Goal: Task Accomplishment & Management: Use online tool/utility

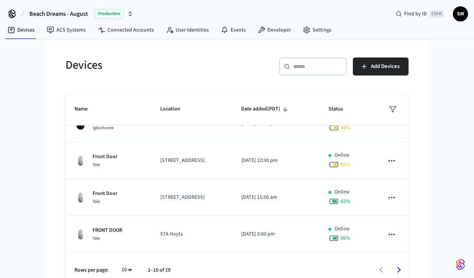
scroll to position [10, 0]
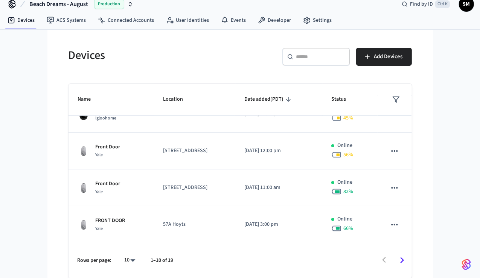
click at [126, 262] on body "Beach Dreams - August Production Find by ID Ctrl K SM Devices ACS Systems Conne…" at bounding box center [240, 134] width 480 height 289
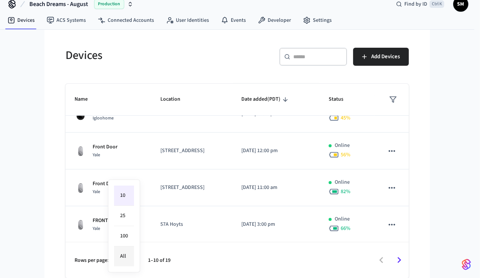
drag, startPoint x: 126, startPoint y: 257, endPoint x: 115, endPoint y: 257, distance: 10.5
drag, startPoint x: 115, startPoint y: 257, endPoint x: 121, endPoint y: 260, distance: 6.1
click at [121, 260] on li "All" at bounding box center [124, 257] width 20 height 20
type input "**"
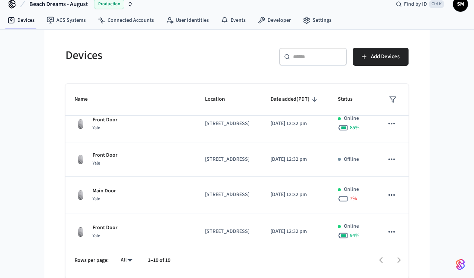
scroll to position [84, 0]
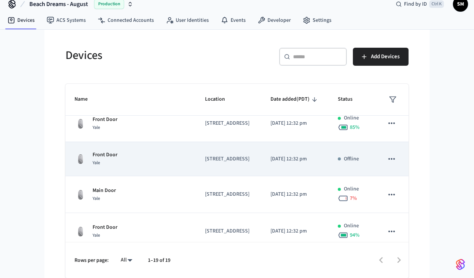
click at [388, 164] on icon "sticky table" at bounding box center [392, 159] width 10 height 10
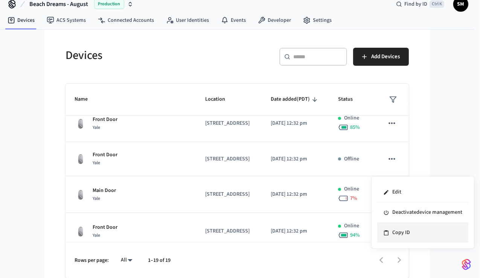
click at [397, 233] on li "Copy ID" at bounding box center [422, 233] width 91 height 20
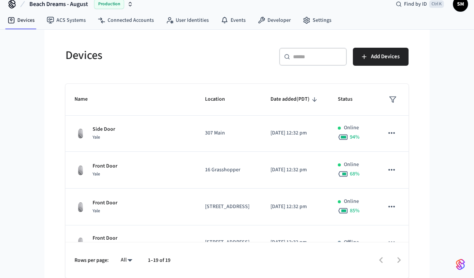
scroll to position [0, 0]
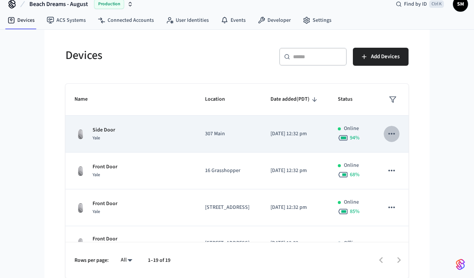
click at [384, 141] on button "sticky table" at bounding box center [392, 134] width 16 height 16
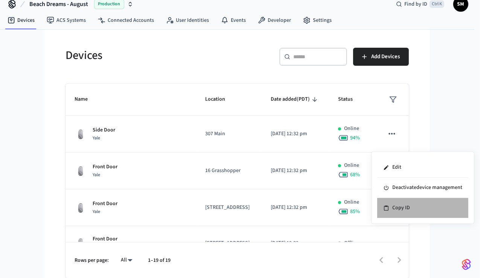
click at [388, 210] on icon at bounding box center [386, 208] width 5 height 5
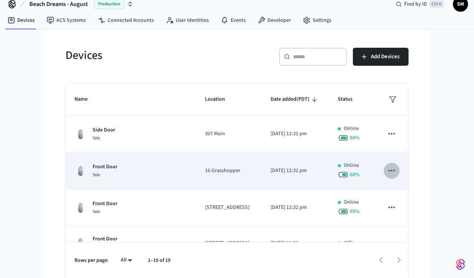
click at [387, 176] on icon "sticky table" at bounding box center [392, 171] width 10 height 10
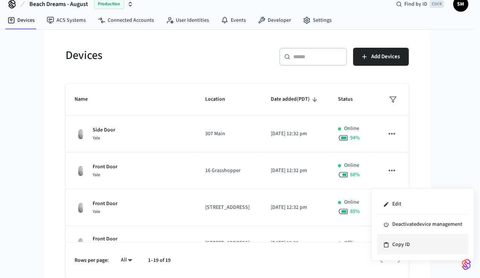
click at [388, 245] on icon at bounding box center [386, 245] width 5 height 5
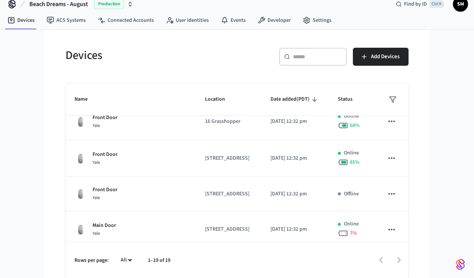
scroll to position [50, 0]
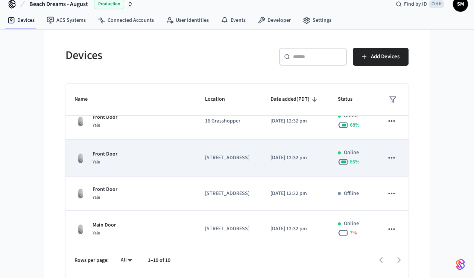
click at [387, 163] on icon "sticky table" at bounding box center [392, 158] width 10 height 10
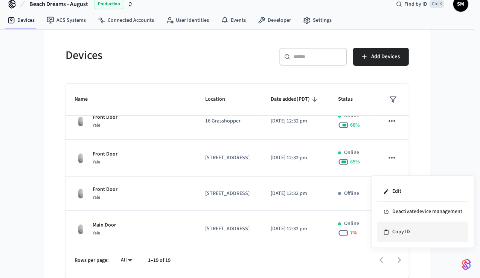
click at [394, 228] on li "Copy ID" at bounding box center [422, 232] width 91 height 20
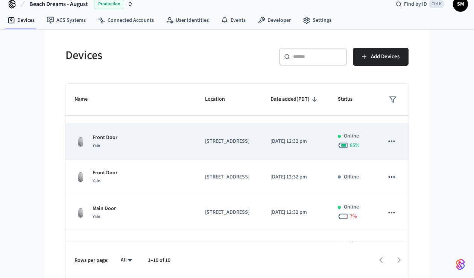
scroll to position [67, 0]
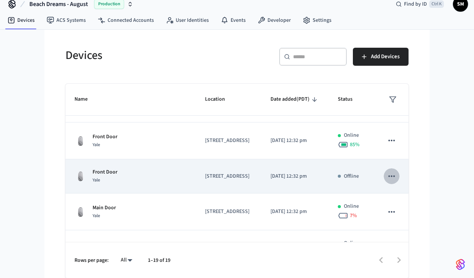
click at [391, 184] on button "sticky table" at bounding box center [392, 177] width 16 height 16
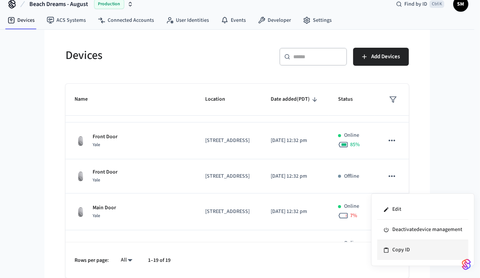
click at [383, 248] on icon at bounding box center [386, 251] width 6 height 6
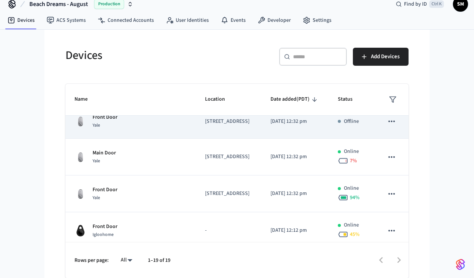
scroll to position [123, 0]
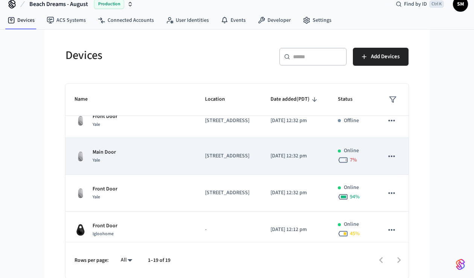
click at [387, 161] on icon "sticky table" at bounding box center [392, 157] width 10 height 10
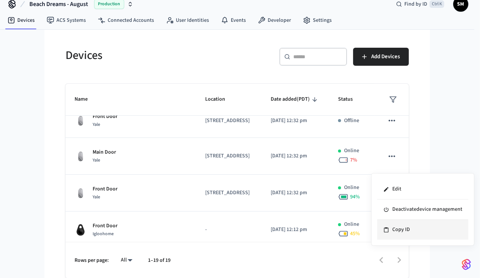
click at [393, 227] on li "Copy ID" at bounding box center [422, 230] width 91 height 20
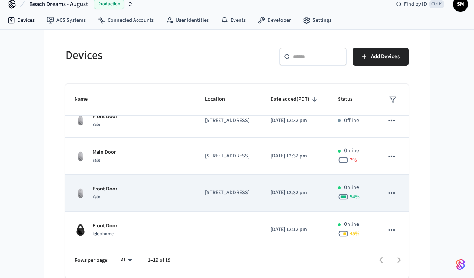
click at [388, 194] on icon "sticky table" at bounding box center [391, 193] width 6 height 2
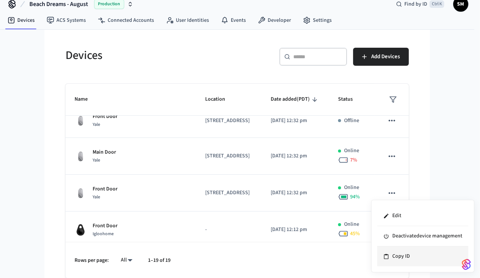
click at [397, 259] on li "Copy ID" at bounding box center [422, 257] width 91 height 20
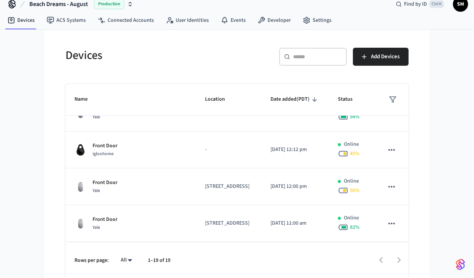
scroll to position [207, 0]
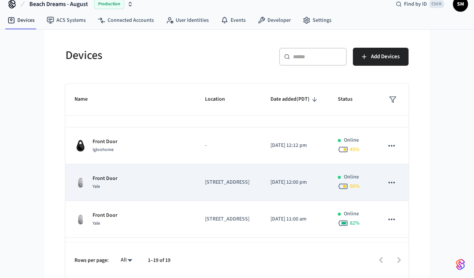
click at [388, 183] on icon "sticky table" at bounding box center [391, 183] width 6 height 2
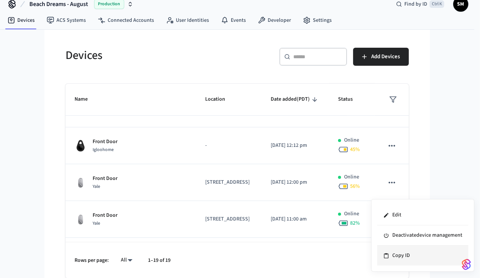
click at [395, 261] on li "Copy ID" at bounding box center [422, 256] width 91 height 20
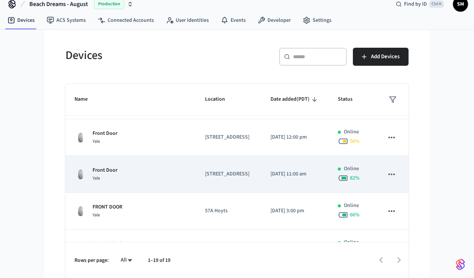
scroll to position [259, 0]
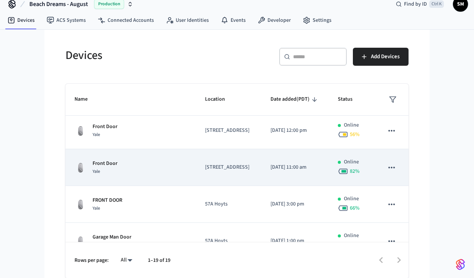
click at [388, 168] on icon "sticky table" at bounding box center [391, 168] width 6 height 2
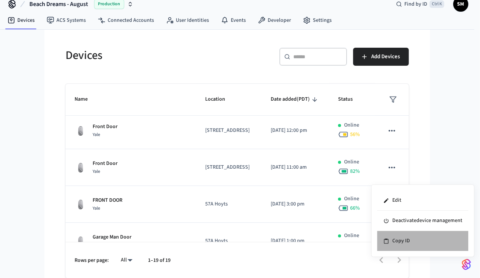
click at [390, 238] on li "Copy ID" at bounding box center [422, 241] width 91 height 20
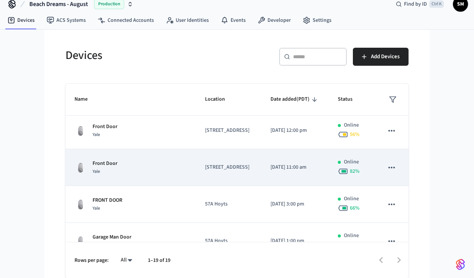
click at [388, 173] on icon "sticky table" at bounding box center [392, 168] width 10 height 10
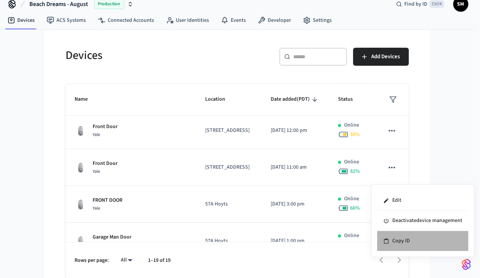
click at [390, 236] on li "Copy ID" at bounding box center [422, 241] width 91 height 20
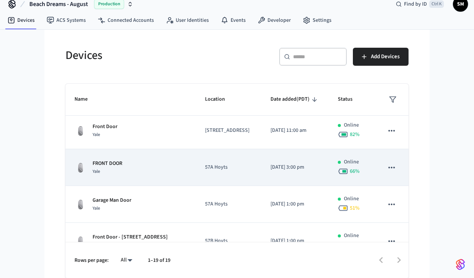
scroll to position [298, 0]
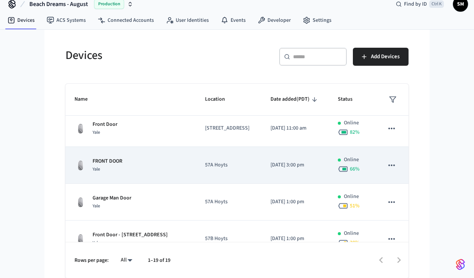
click at [388, 166] on icon "sticky table" at bounding box center [391, 165] width 6 height 2
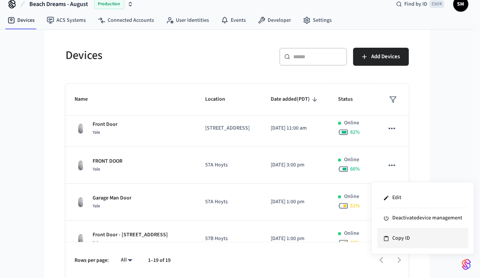
click at [391, 239] on li "Copy ID" at bounding box center [422, 239] width 91 height 20
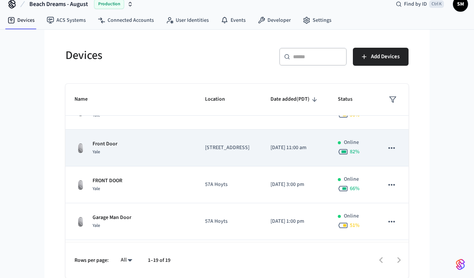
scroll to position [278, 0]
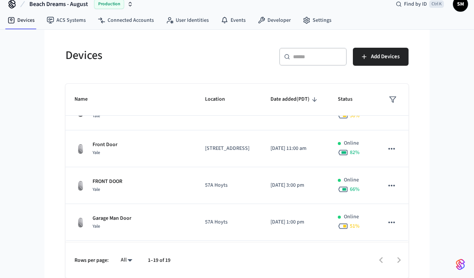
click at [315, 59] on input "text" at bounding box center [317, 57] width 49 height 8
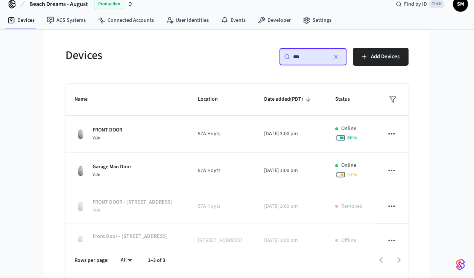
scroll to position [0, 0]
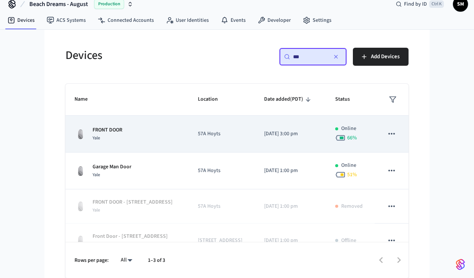
type input "***"
click at [387, 132] on icon "sticky table" at bounding box center [392, 134] width 10 height 10
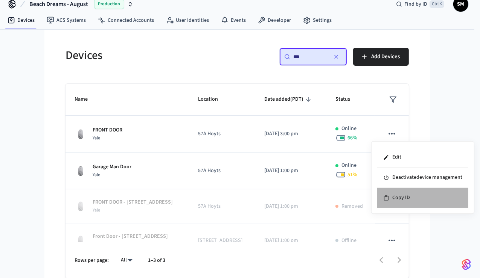
click at [388, 202] on li "Copy ID" at bounding box center [422, 198] width 91 height 20
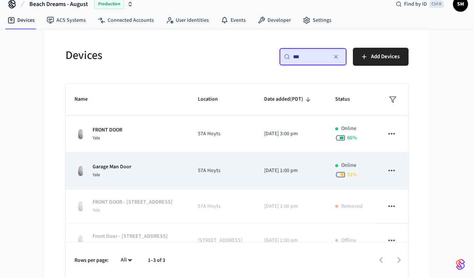
click at [391, 170] on button "sticky table" at bounding box center [392, 171] width 16 height 16
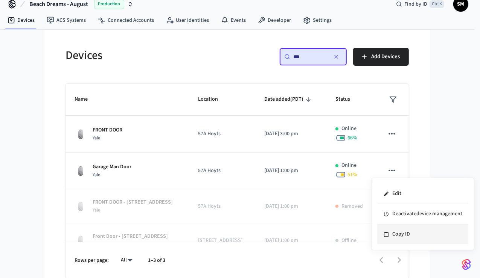
click at [387, 233] on icon at bounding box center [386, 235] width 6 height 6
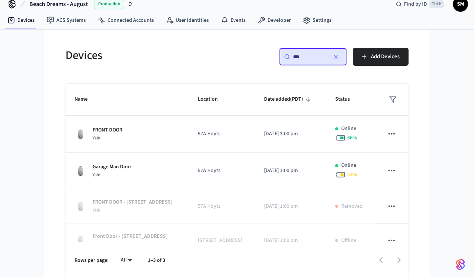
click at [337, 56] on icon "button" at bounding box center [335, 56] width 3 height 3
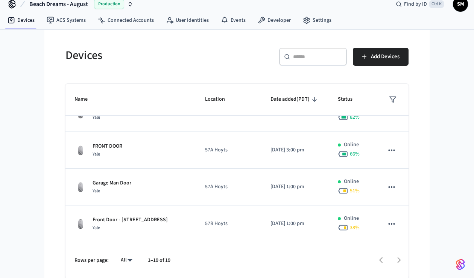
scroll to position [315, 0]
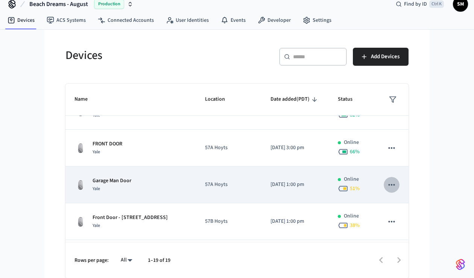
click at [387, 190] on icon "sticky table" at bounding box center [392, 185] width 10 height 10
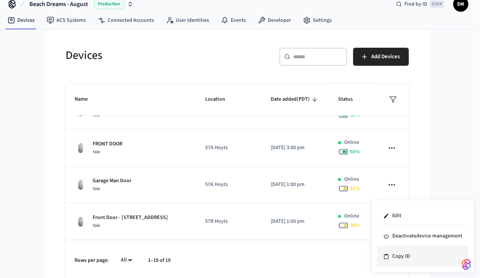
click at [391, 257] on li "Copy ID" at bounding box center [422, 257] width 91 height 20
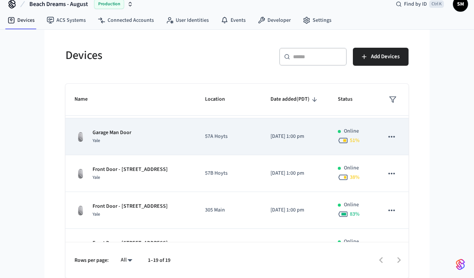
scroll to position [365, 0]
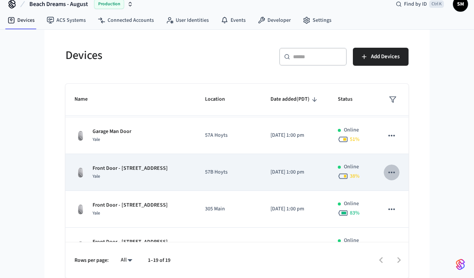
click at [388, 173] on icon "sticky table" at bounding box center [391, 173] width 6 height 2
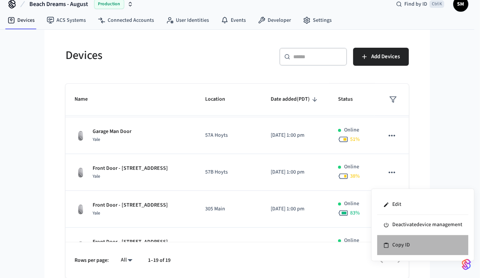
click at [395, 243] on li "Copy ID" at bounding box center [422, 246] width 91 height 20
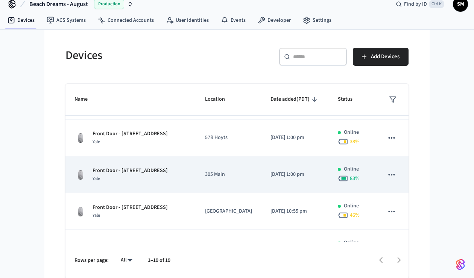
scroll to position [403, 0]
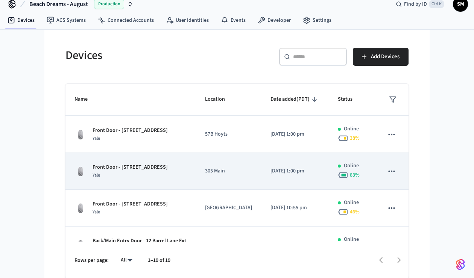
click at [390, 176] on icon "sticky table" at bounding box center [392, 172] width 10 height 10
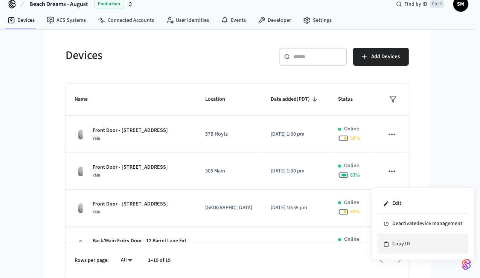
click at [391, 245] on li "Copy ID" at bounding box center [422, 244] width 91 height 20
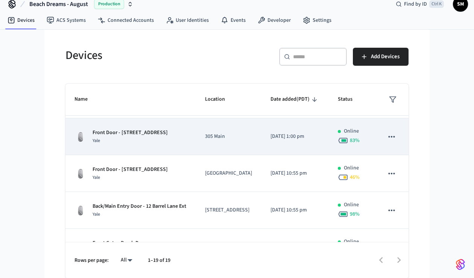
scroll to position [450, 0]
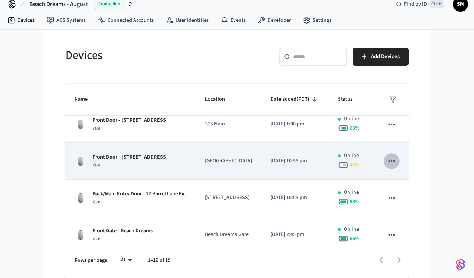
click at [389, 166] on icon "sticky table" at bounding box center [392, 162] width 10 height 10
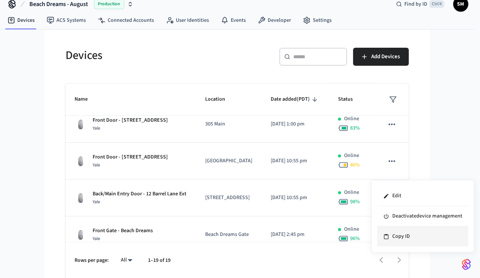
click at [393, 240] on li "Copy ID" at bounding box center [422, 237] width 91 height 20
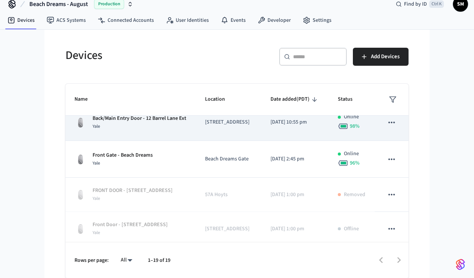
scroll to position [529, 0]
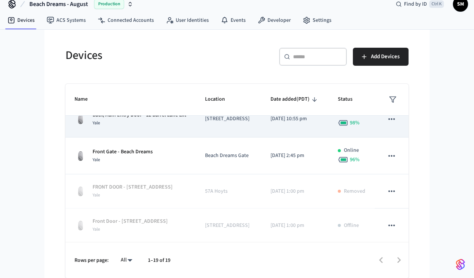
click at [387, 124] on icon "sticky table" at bounding box center [392, 119] width 10 height 10
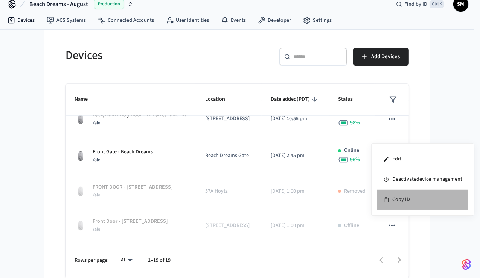
click at [390, 197] on li "Copy ID" at bounding box center [422, 200] width 91 height 20
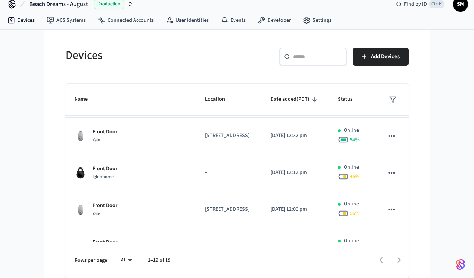
scroll to position [173, 0]
